Goal: Information Seeking & Learning: Find specific fact

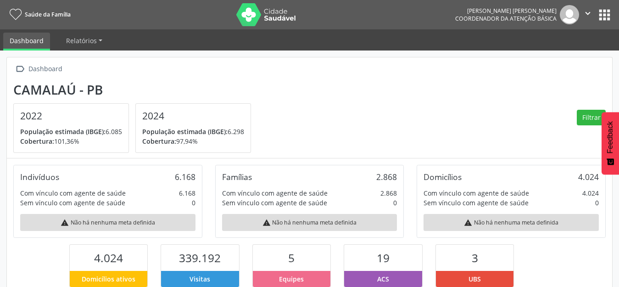
scroll to position [152, 201]
click at [597, 16] on button "apps" at bounding box center [604, 15] width 16 height 16
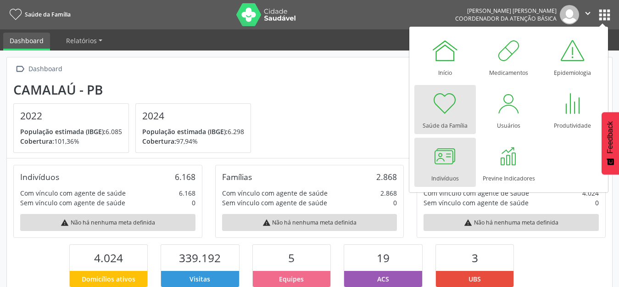
click at [450, 172] on div "Indivíduos" at bounding box center [445, 176] width 28 height 12
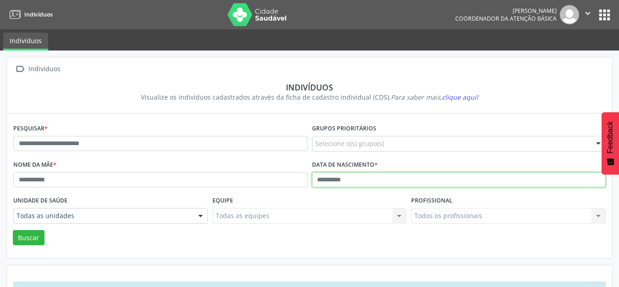
click at [313, 182] on input "text" at bounding box center [459, 180] width 294 height 16
type input "**********"
click at [13, 230] on button "Buscar" at bounding box center [29, 238] width 32 height 16
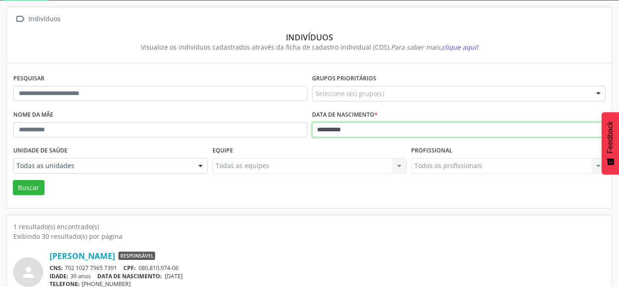
scroll to position [88, 0]
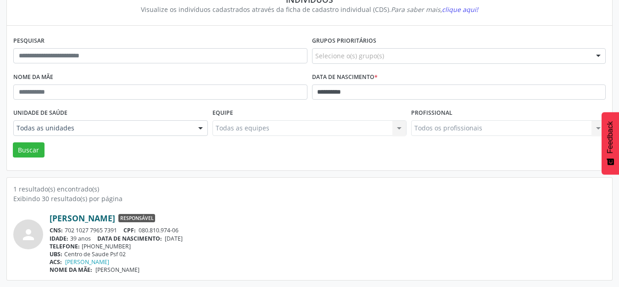
click at [115, 214] on link "Jose Roberto Campos da Silva" at bounding box center [83, 218] width 66 height 10
